Goal: Go to known website: Go to known website

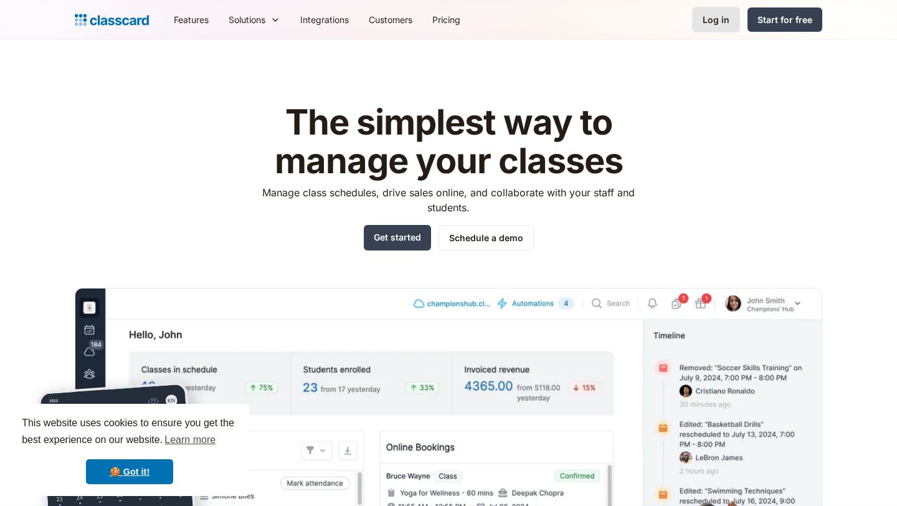
click at [721, 22] on div "Log in" at bounding box center [716, 19] width 27 height 13
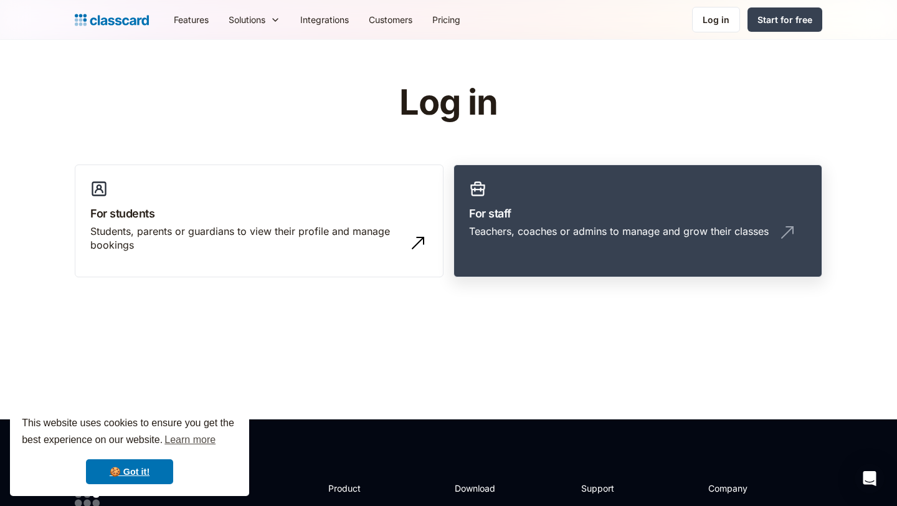
click at [561, 236] on div "Teachers, coaches or admins to manage and grow their classes" at bounding box center [619, 231] width 300 height 14
